Goal: Check status: Check status

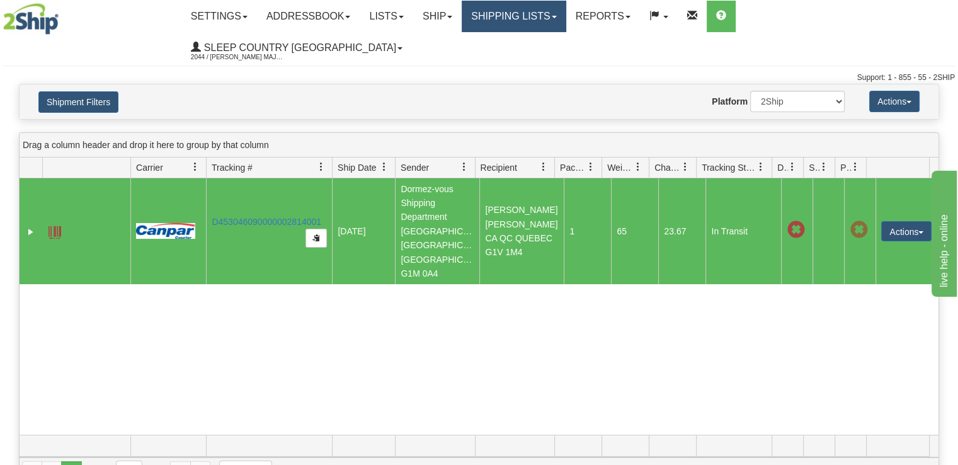
click at [566, 23] on link "Shipping lists" at bounding box center [514, 16] width 104 height 31
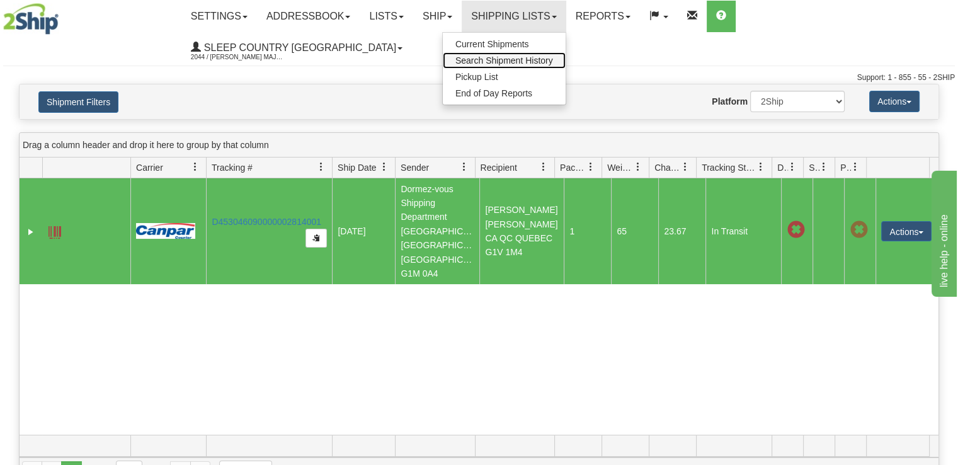
click at [553, 55] on span "Search Shipment History" at bounding box center [504, 60] width 98 height 10
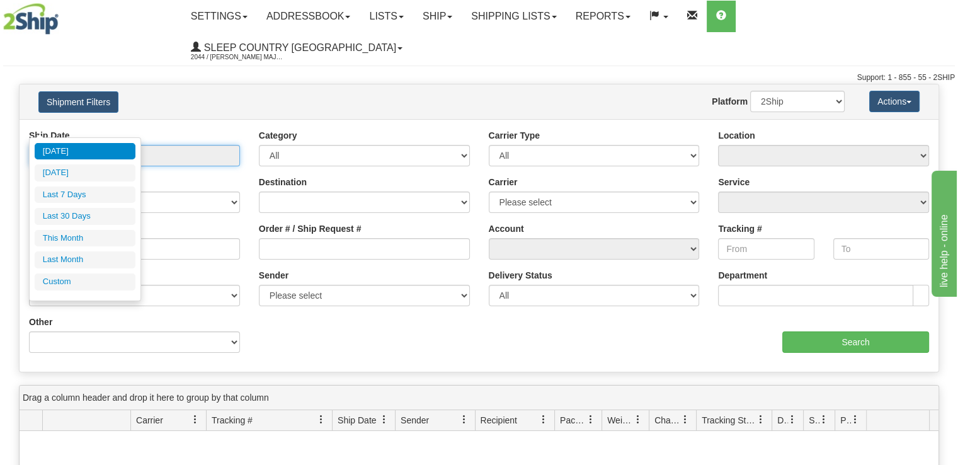
click at [168, 145] on input "From [DATE] To [DATE]" at bounding box center [134, 155] width 211 height 21
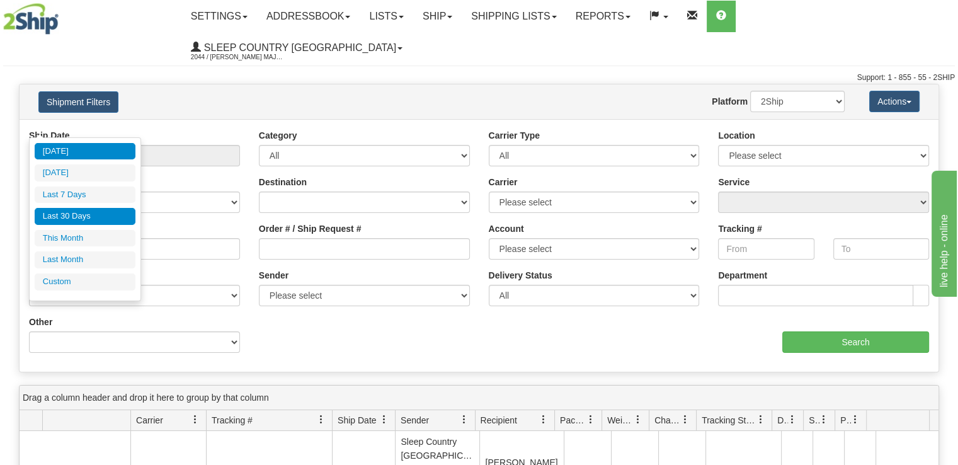
click at [103, 217] on li "Last 30 Days" at bounding box center [85, 216] width 101 height 17
type input "From [DATE] To [DATE]"
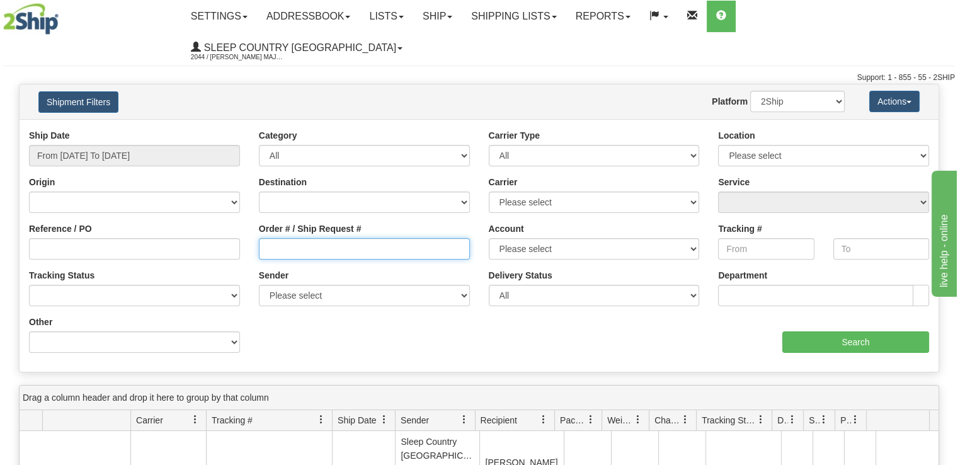
click at [320, 238] on input "Order # / Ship Request #" at bounding box center [364, 248] width 211 height 21
type input "v"
paste input "9002H975701"
type input "9002H975701"
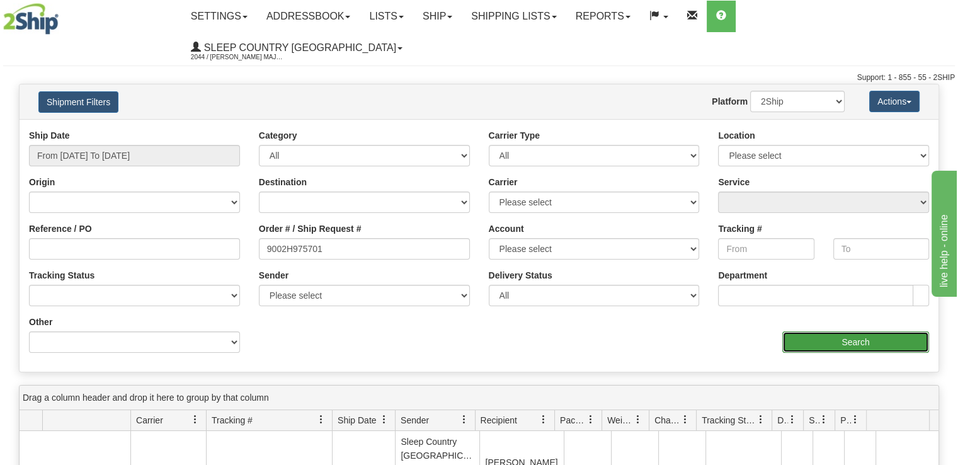
click at [796, 331] on input "Search" at bounding box center [855, 341] width 147 height 21
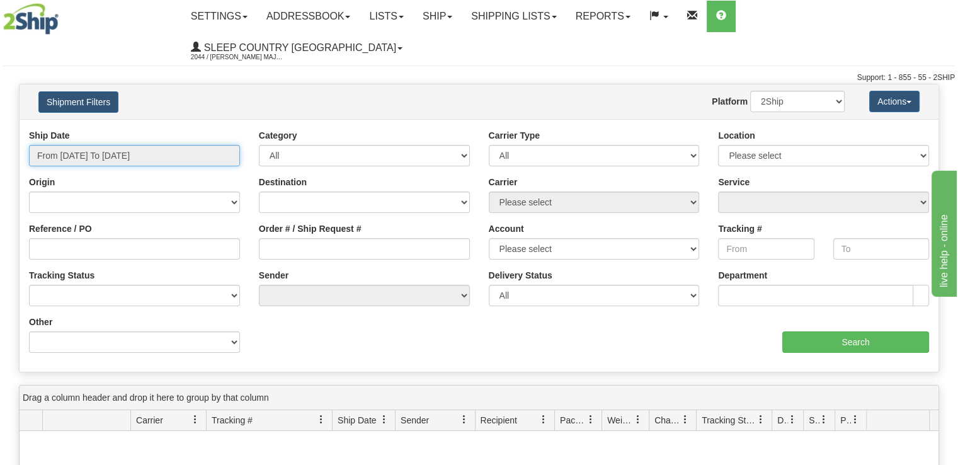
click at [176, 145] on input "From [DATE] To [DATE]" at bounding box center [134, 155] width 211 height 21
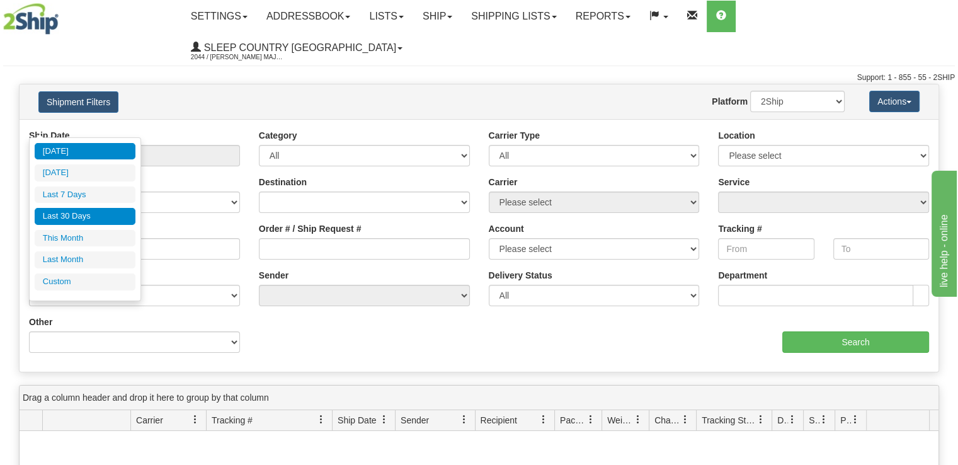
click at [109, 215] on li "Last 30 Days" at bounding box center [85, 216] width 101 height 17
type input "From [DATE] To [DATE]"
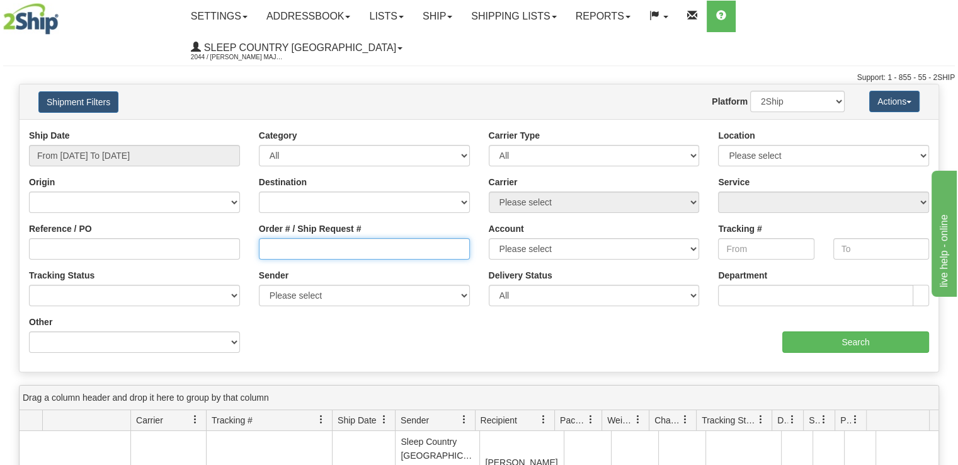
click at [332, 238] on input "Order # / Ship Request #" at bounding box center [364, 248] width 211 height 21
paste input "9000H967762"
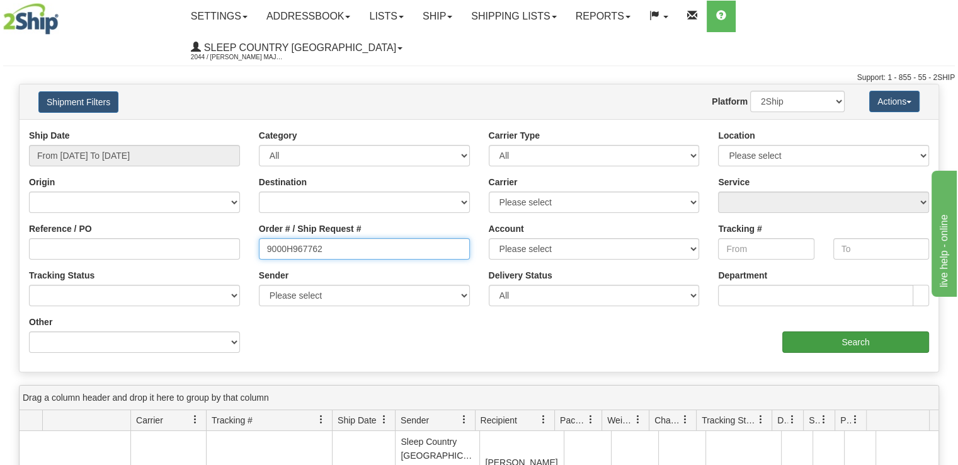
type input "9000H967762"
click at [841, 331] on input "Search" at bounding box center [855, 341] width 147 height 21
